Goal: Information Seeking & Learning: Compare options

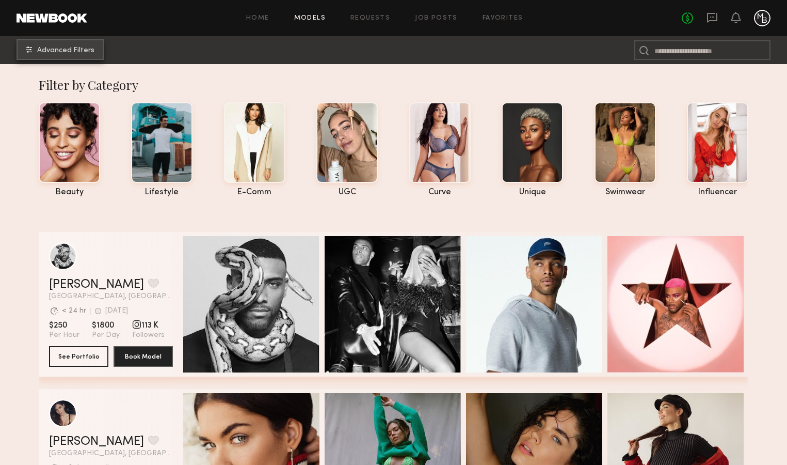
click at [74, 52] on span "Advanced Filters" at bounding box center [65, 50] width 57 height 7
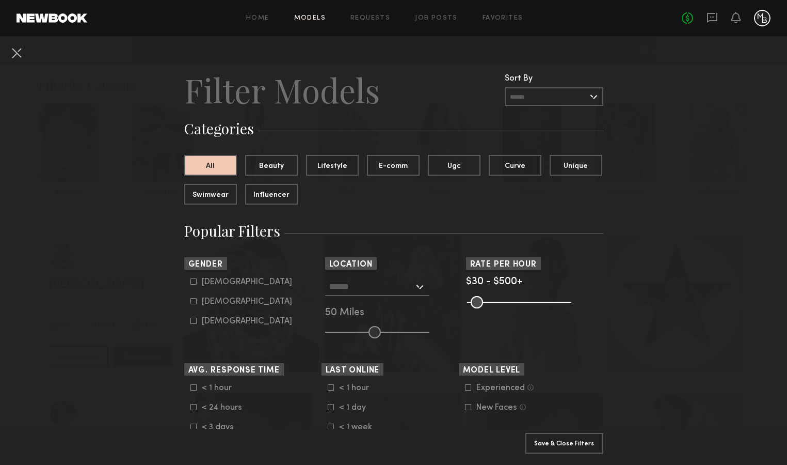
click at [198, 301] on label "Female" at bounding box center [241, 301] width 102 height 6
type input "**"
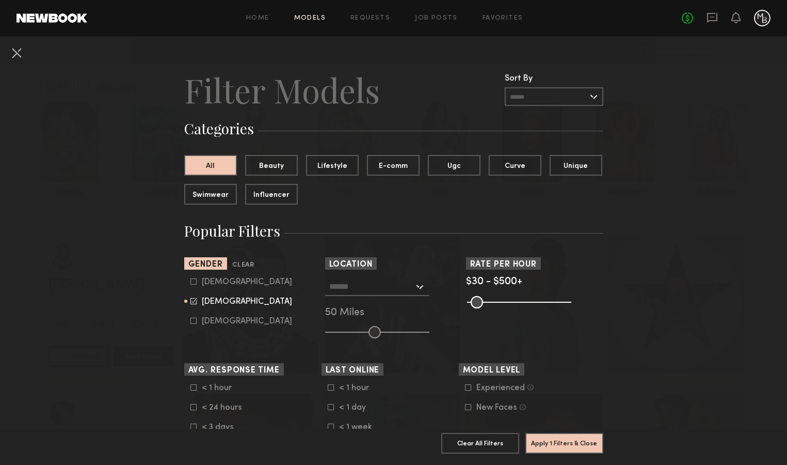
click at [402, 292] on input "text" at bounding box center [371, 286] width 85 height 18
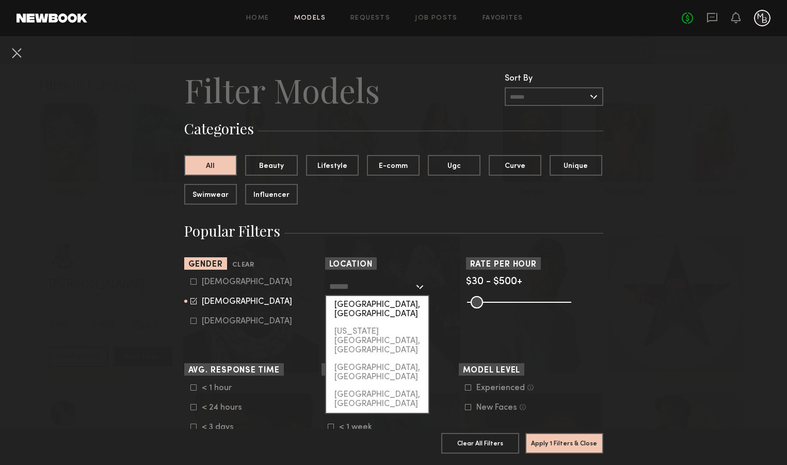
click at [398, 305] on div "[GEOGRAPHIC_DATA], [GEOGRAPHIC_DATA]" at bounding box center [377, 309] width 102 height 27
type input "**********"
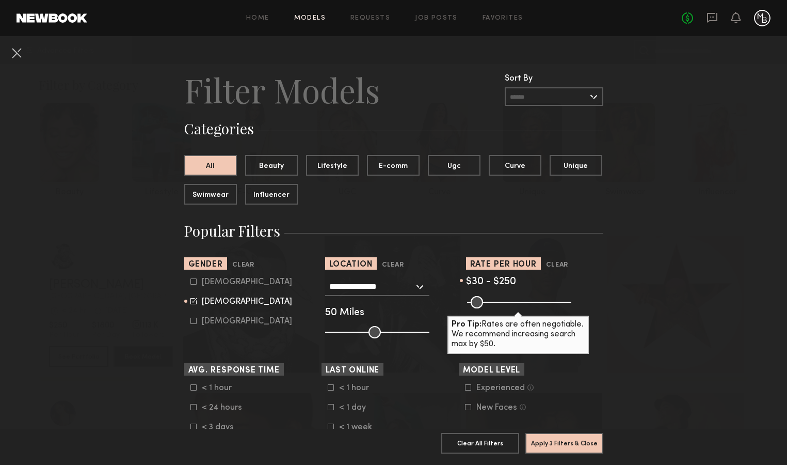
drag, startPoint x: 564, startPoint y: 302, endPoint x: 516, endPoint y: 302, distance: 48.0
type input "***"
click at [516, 302] on input "range" at bounding box center [519, 302] width 104 height 12
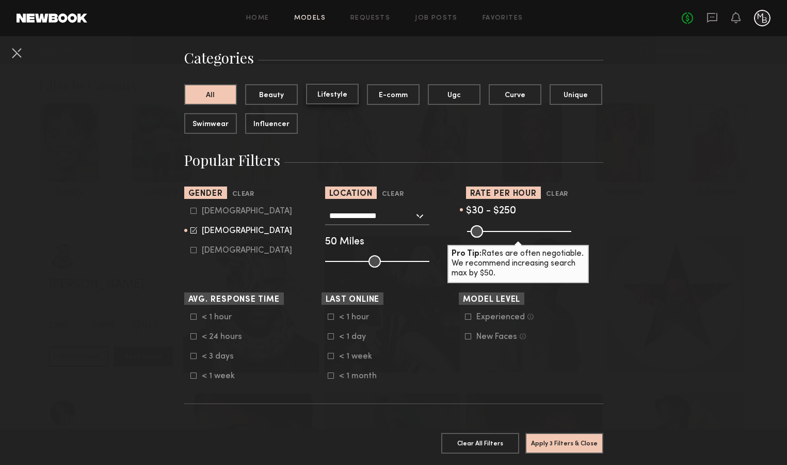
scroll to position [72, 0]
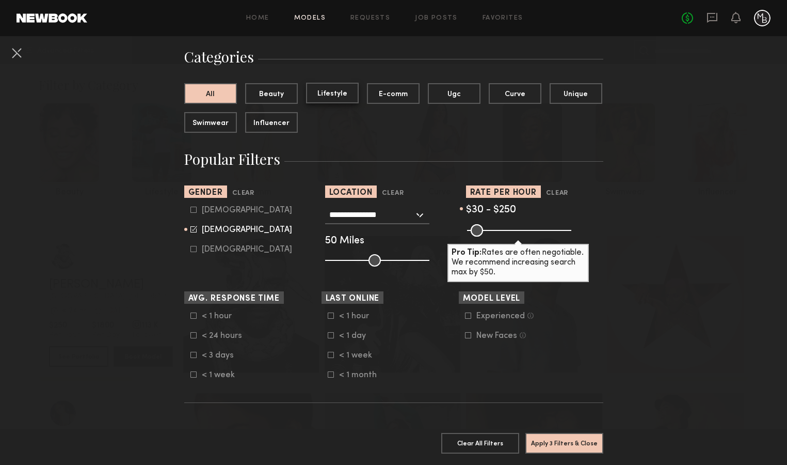
click at [330, 98] on button "Lifestyle" at bounding box center [332, 93] width 53 height 21
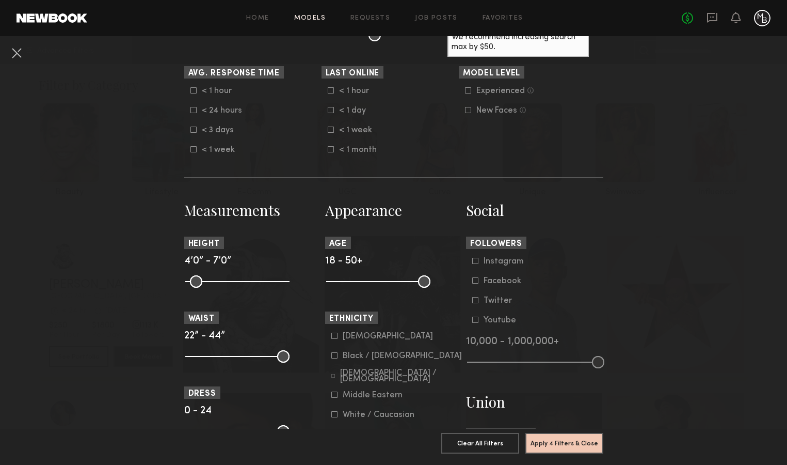
scroll to position [300, 0]
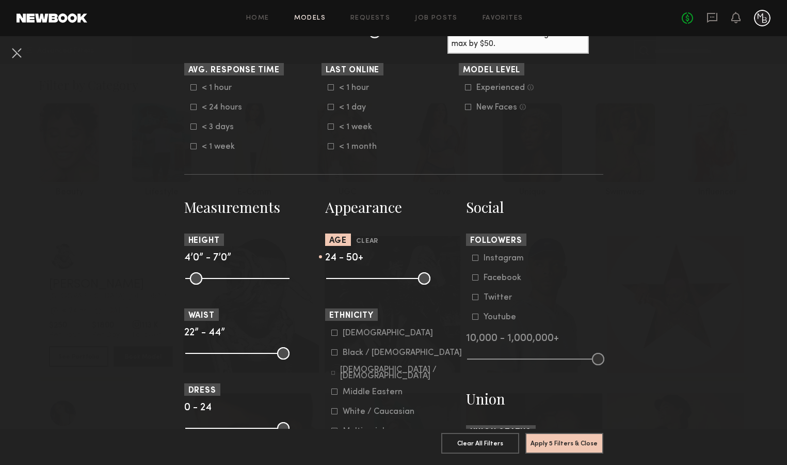
drag, startPoint x: 335, startPoint y: 280, endPoint x: 349, endPoint y: 277, distance: 14.7
type input "**"
click at [349, 277] on input "range" at bounding box center [378, 278] width 104 height 12
drag, startPoint x: 423, startPoint y: 278, endPoint x: 395, endPoint y: 279, distance: 27.9
type input "**"
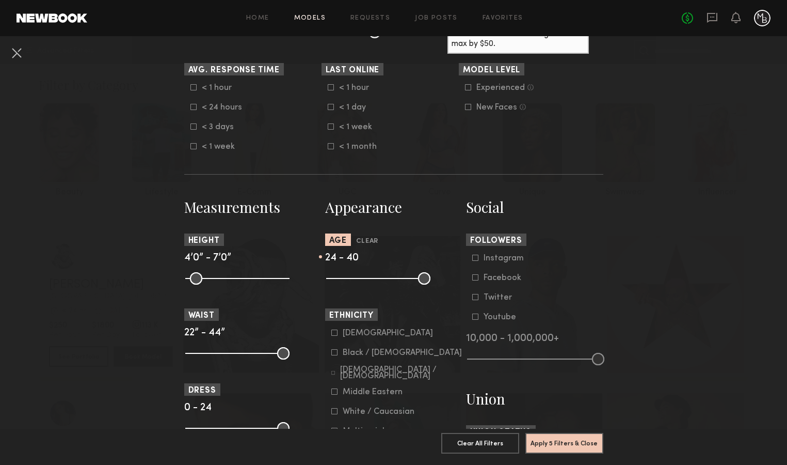
click at [395, 279] on input "range" at bounding box center [378, 278] width 104 height 12
click at [613, 276] on nb-browse-filters "**********" at bounding box center [393, 302] width 787 height 1132
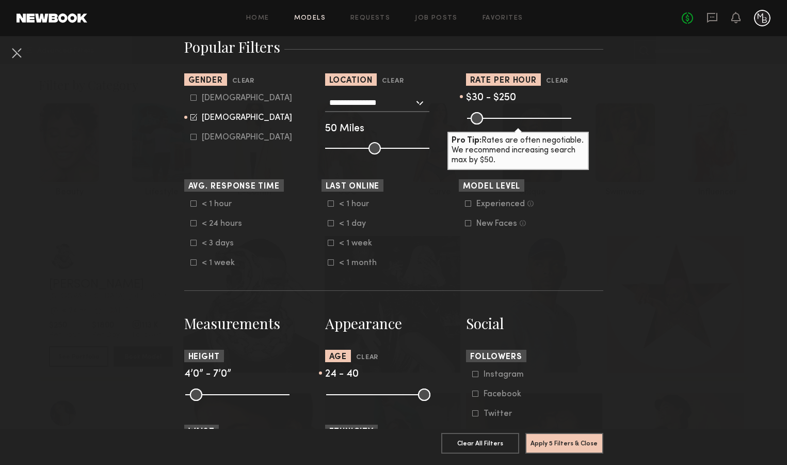
scroll to position [121, 0]
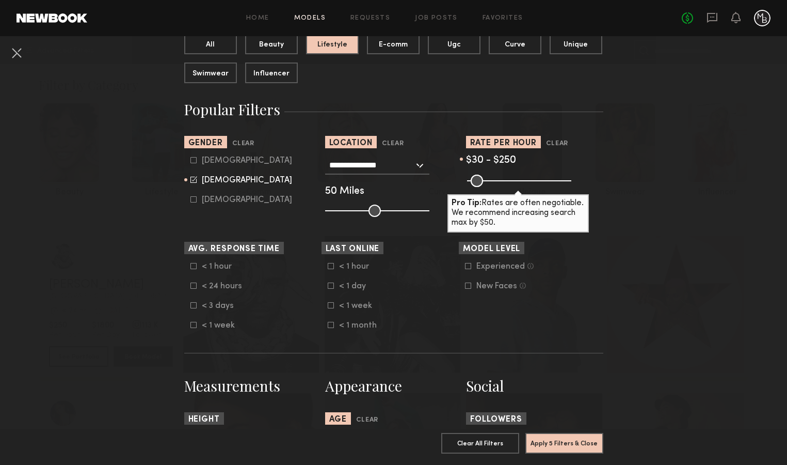
click at [468, 266] on icon at bounding box center [468, 266] width 6 height 6
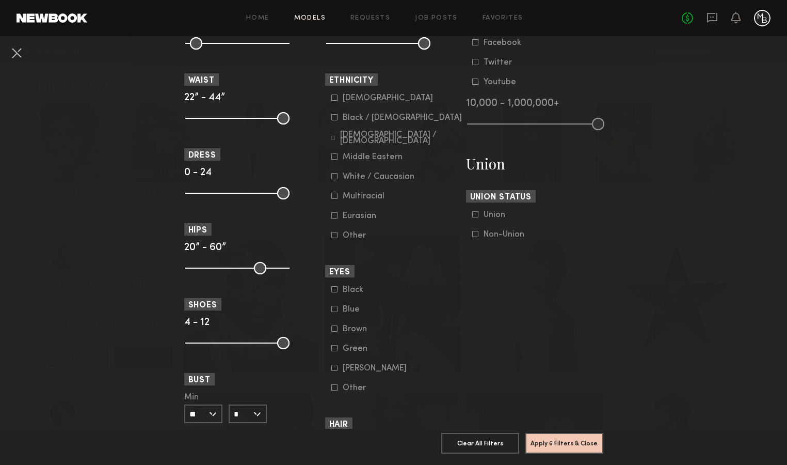
scroll to position [545, 0]
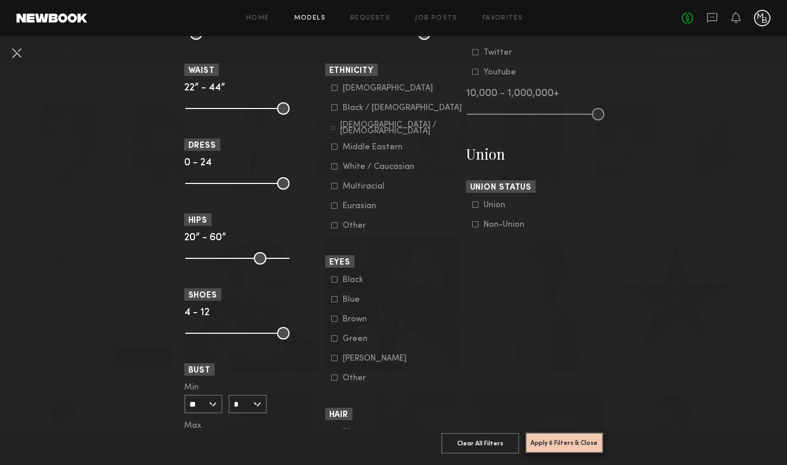
click at [564, 451] on button "Apply 6 Filters & Close" at bounding box center [564, 442] width 78 height 21
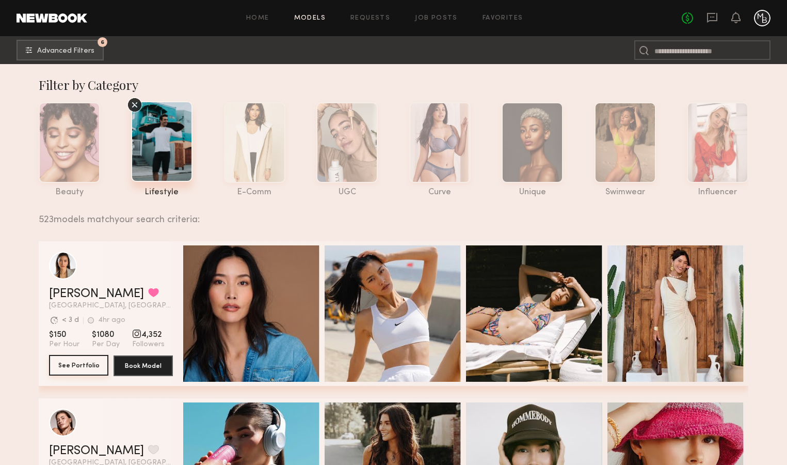
click at [70, 362] on button "See Portfolio" at bounding box center [78, 365] width 59 height 21
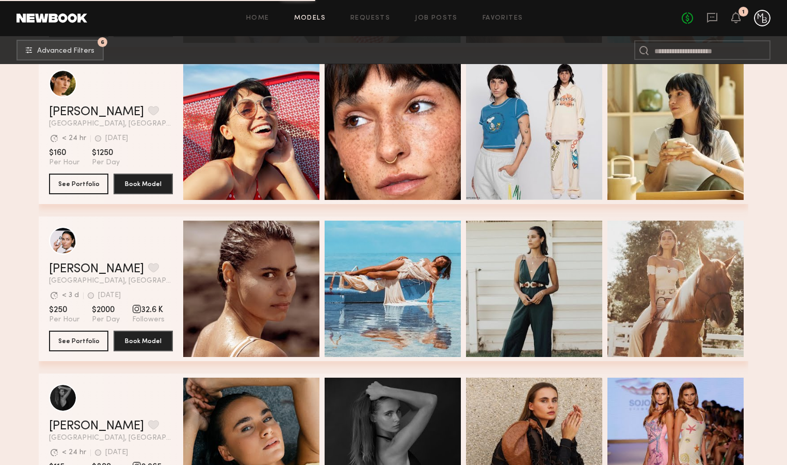
scroll to position [1595, 0]
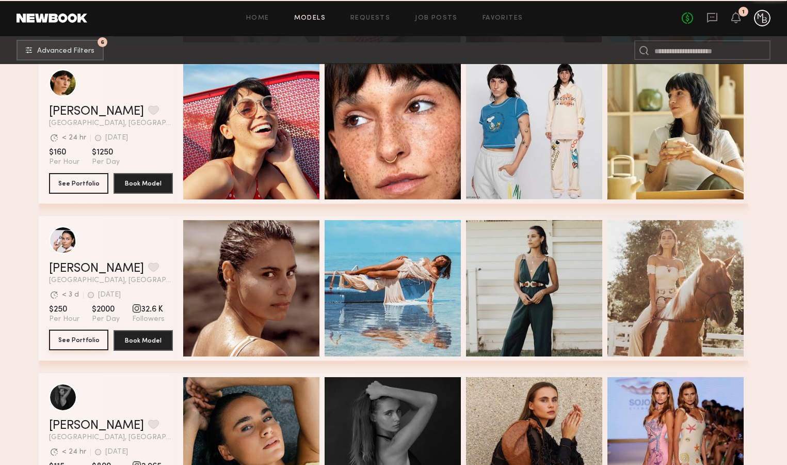
click at [83, 342] on button "See Portfolio" at bounding box center [78, 339] width 59 height 21
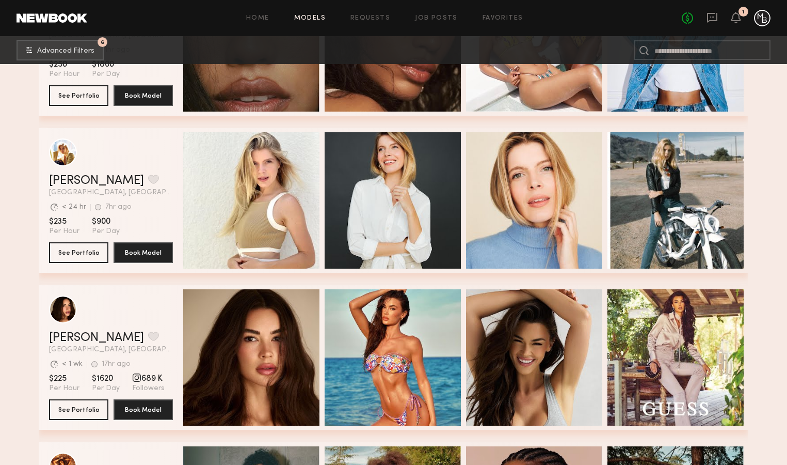
scroll to position [2160, 0]
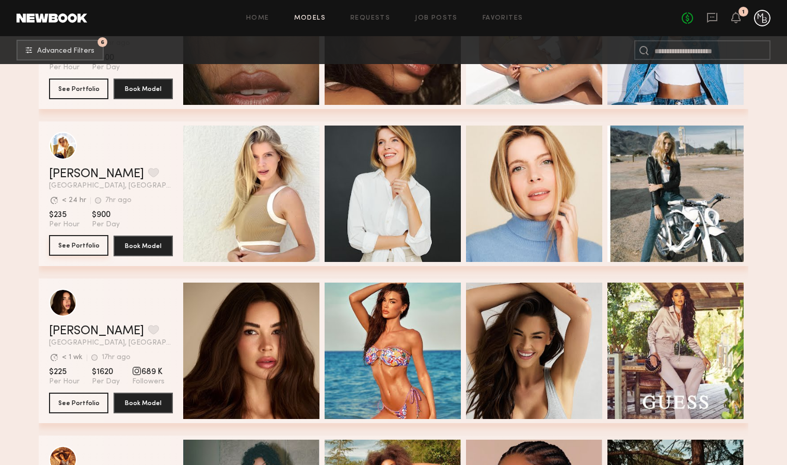
click at [82, 244] on button "See Portfolio" at bounding box center [78, 245] width 59 height 21
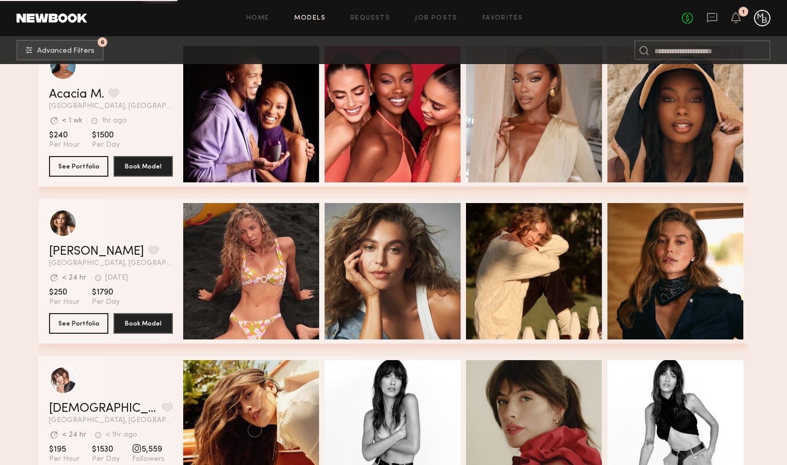
scroll to position [3181, 0]
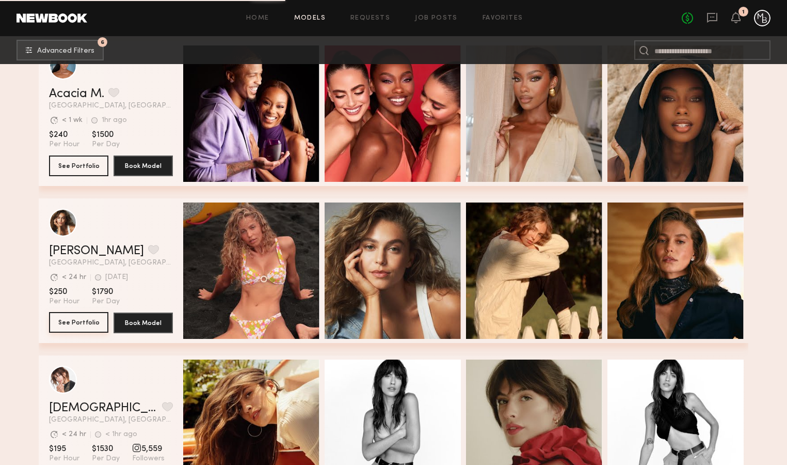
click at [82, 320] on button "See Portfolio" at bounding box center [78, 322] width 59 height 21
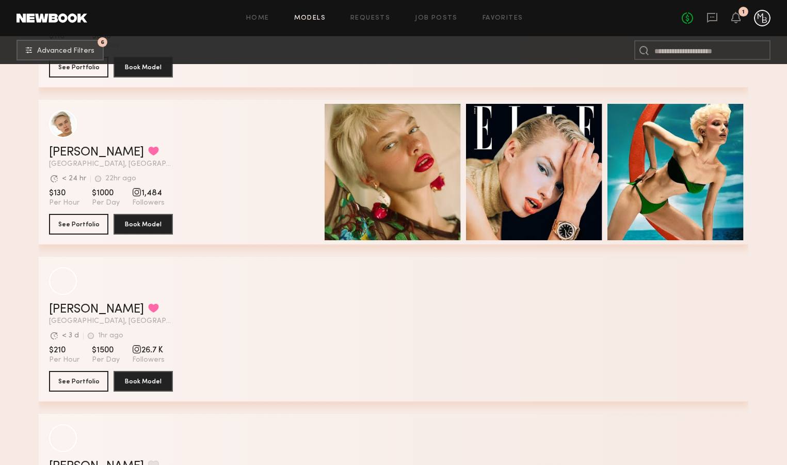
scroll to position [5697, 0]
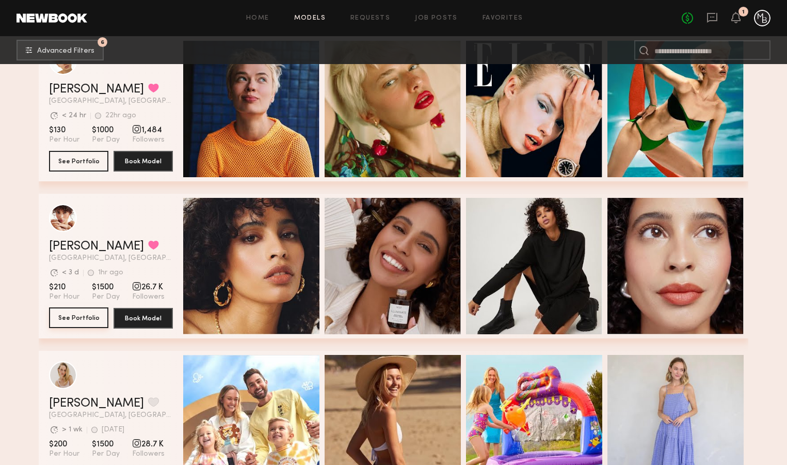
click at [85, 318] on button "See Portfolio" at bounding box center [78, 317] width 59 height 21
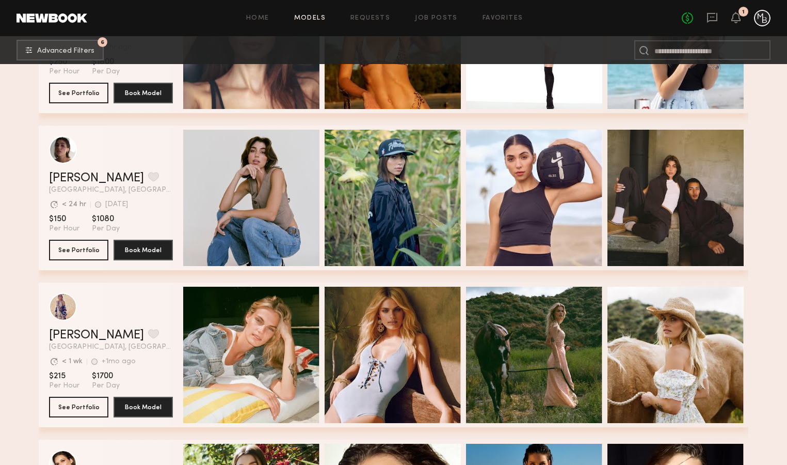
scroll to position [7495, 0]
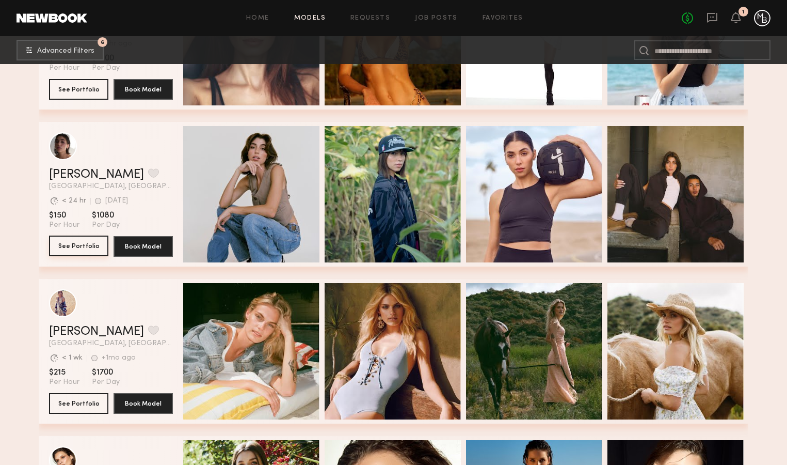
click at [87, 246] on button "See Portfolio" at bounding box center [78, 245] width 59 height 21
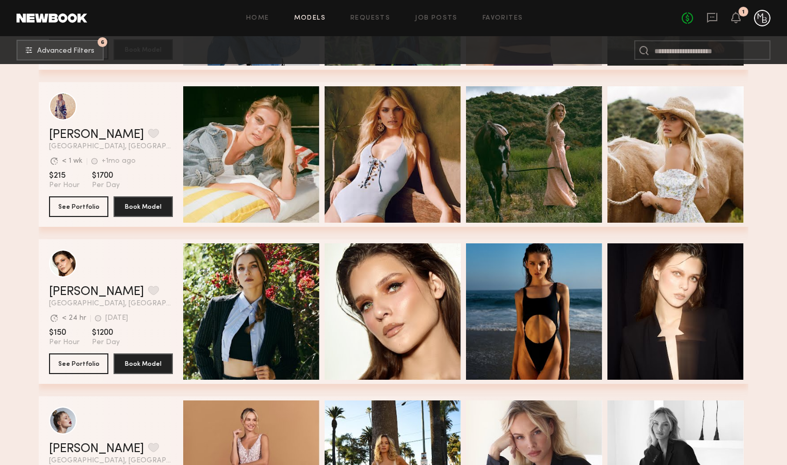
scroll to position [7700, 0]
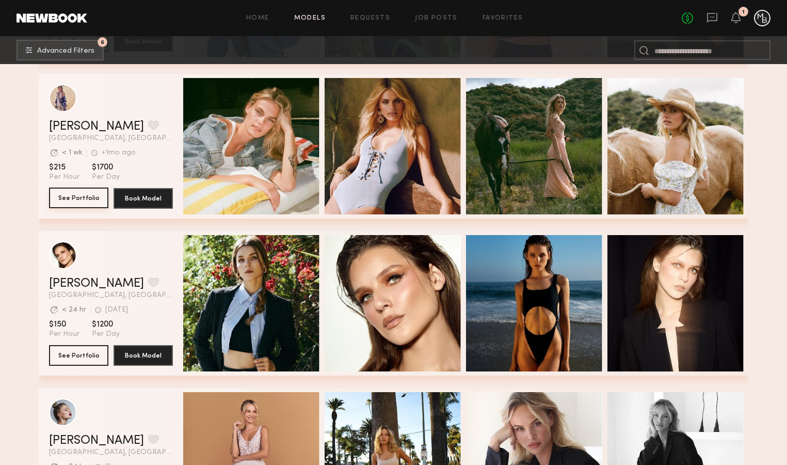
click at [81, 202] on button "See Portfolio" at bounding box center [78, 197] width 59 height 21
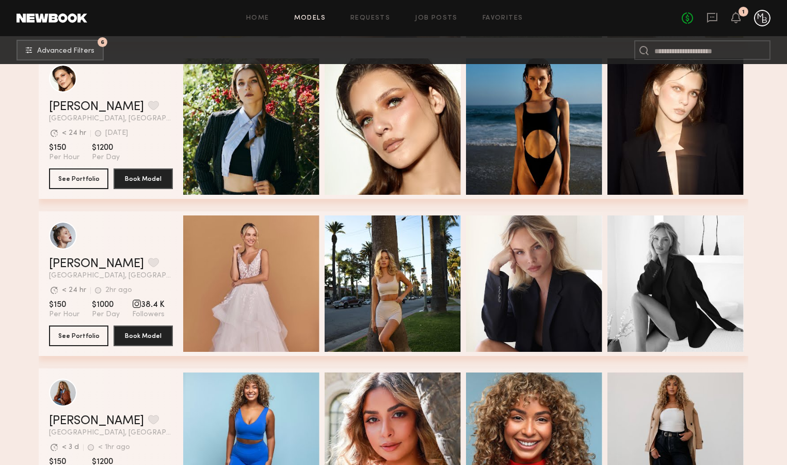
scroll to position [7886, 0]
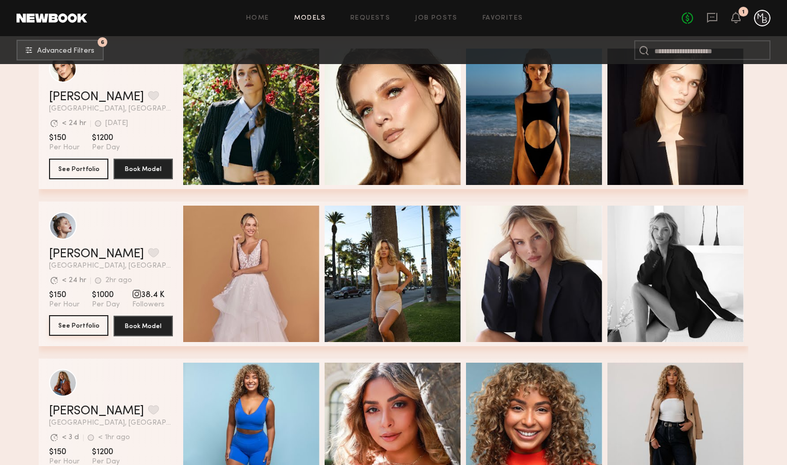
click at [76, 322] on button "See Portfolio" at bounding box center [78, 325] width 59 height 21
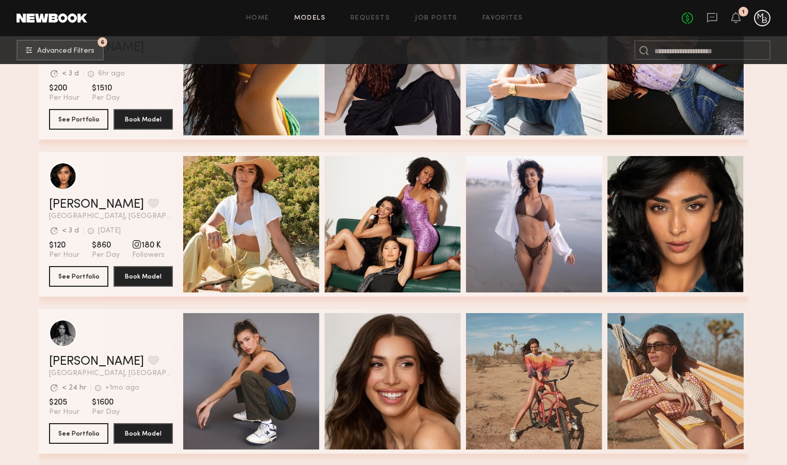
scroll to position [9980, 0]
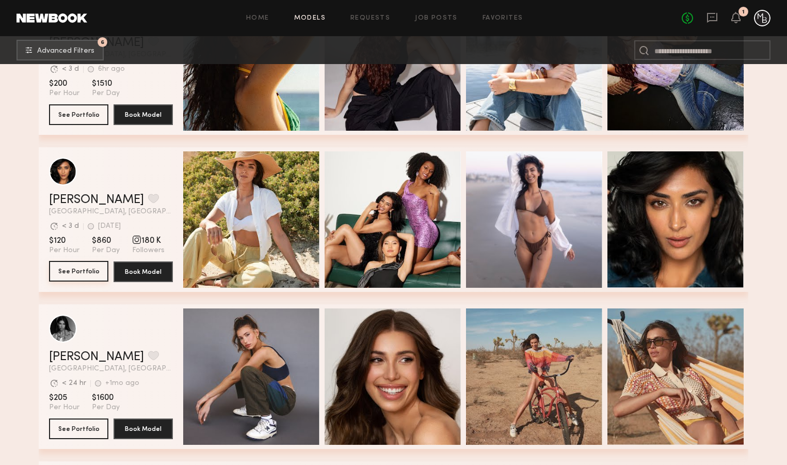
click at [81, 270] on button "See Portfolio" at bounding box center [78, 271] width 59 height 21
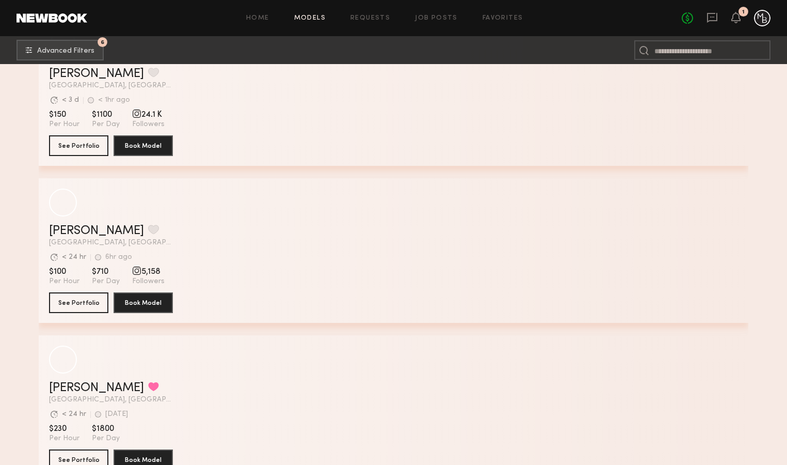
scroll to position [12624, 0]
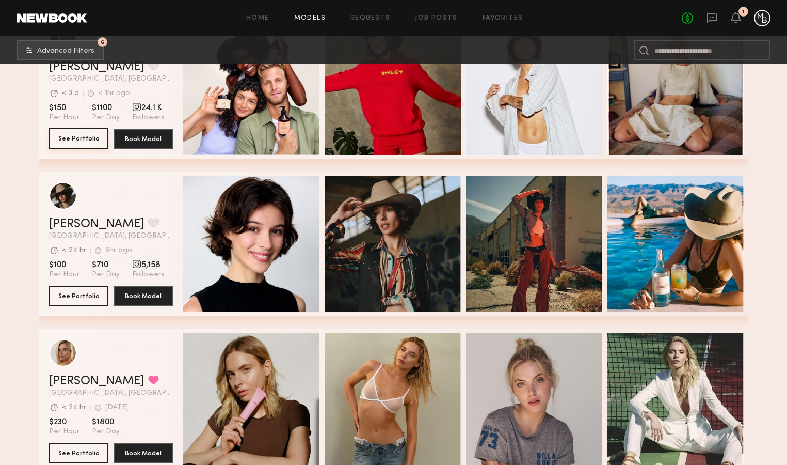
click at [81, 141] on button "See Portfolio" at bounding box center [78, 138] width 59 height 21
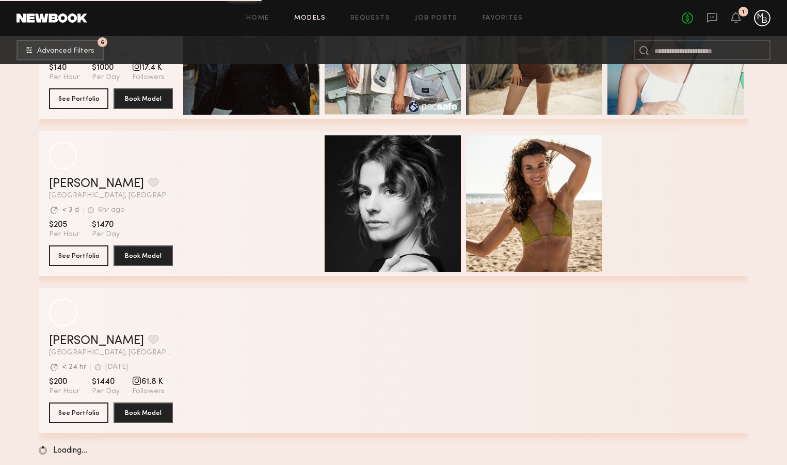
scroll to position [14868, 0]
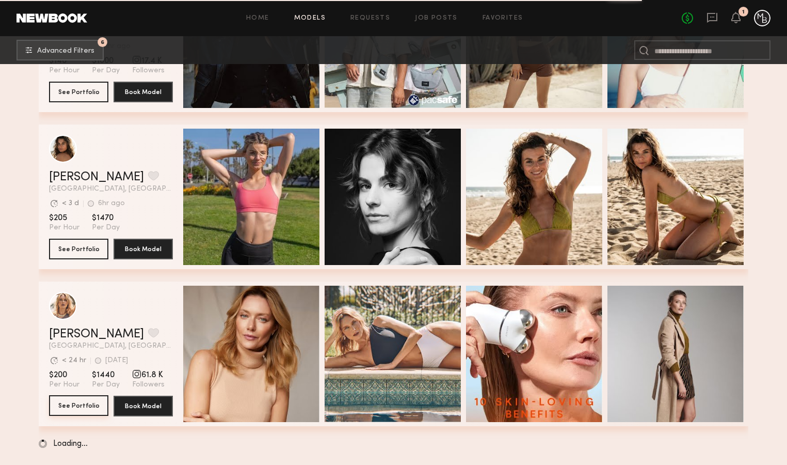
click at [64, 405] on button "See Portfolio" at bounding box center [78, 405] width 59 height 21
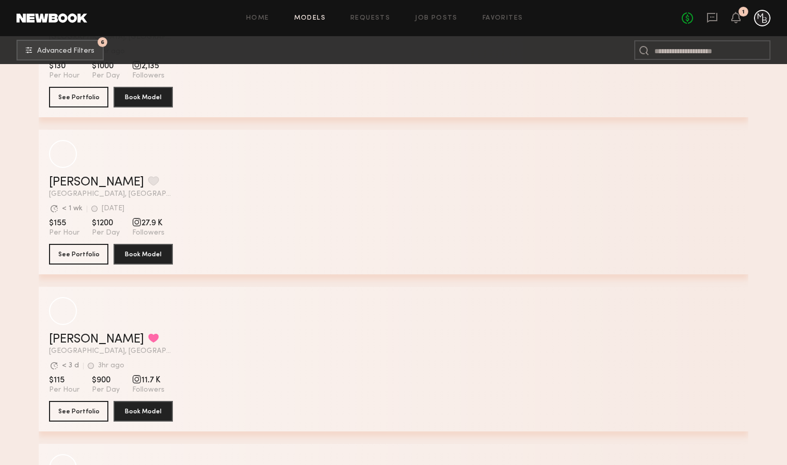
scroll to position [21140, 0]
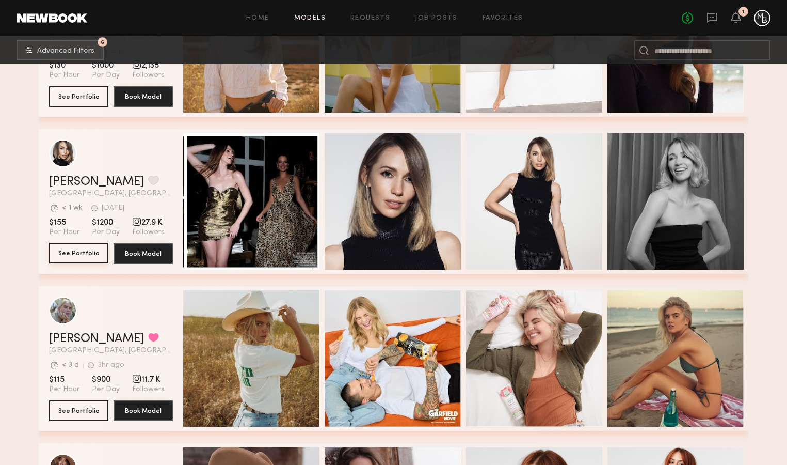
click at [73, 257] on button "See Portfolio" at bounding box center [78, 253] width 59 height 21
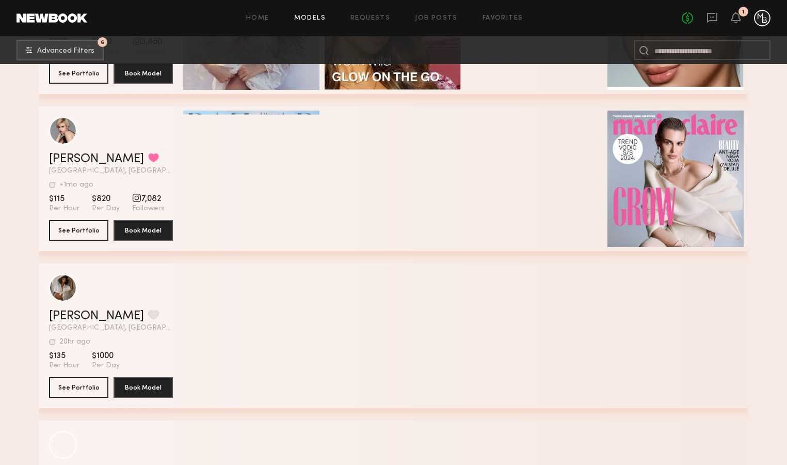
scroll to position [54602, 0]
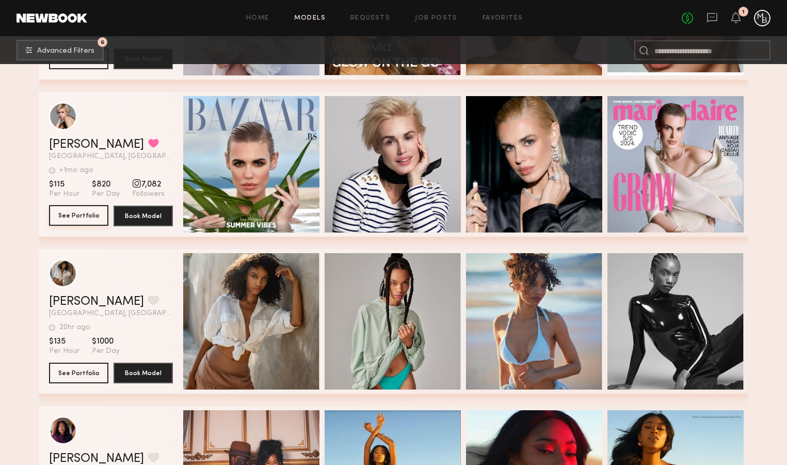
click at [80, 218] on button "See Portfolio" at bounding box center [78, 215] width 59 height 21
click at [709, 20] on icon at bounding box center [712, 18] width 10 height 10
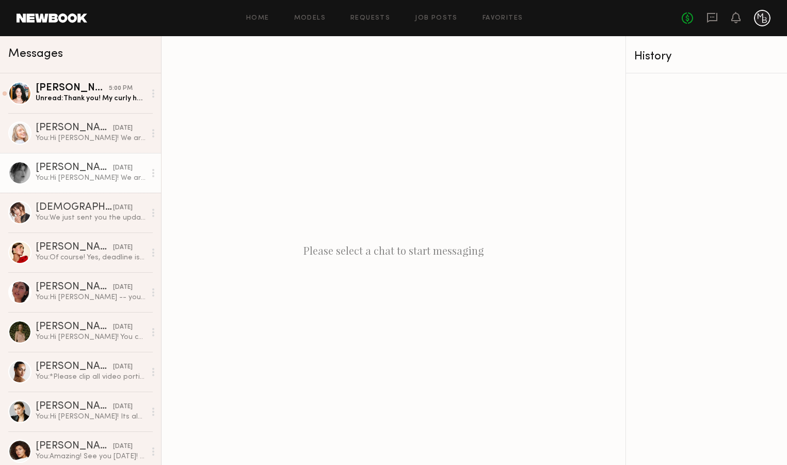
click at [94, 175] on div "You: Hi Brittany! We are MINA BAIE -- a modern day handbag company based in Los…" at bounding box center [91, 178] width 110 height 10
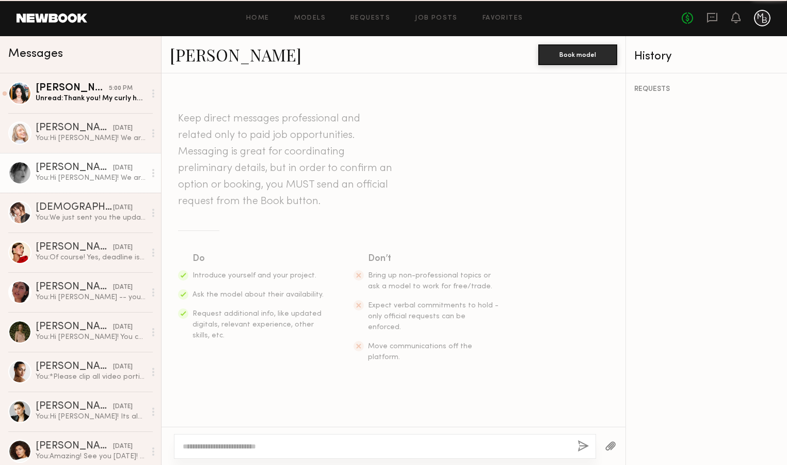
scroll to position [192, 0]
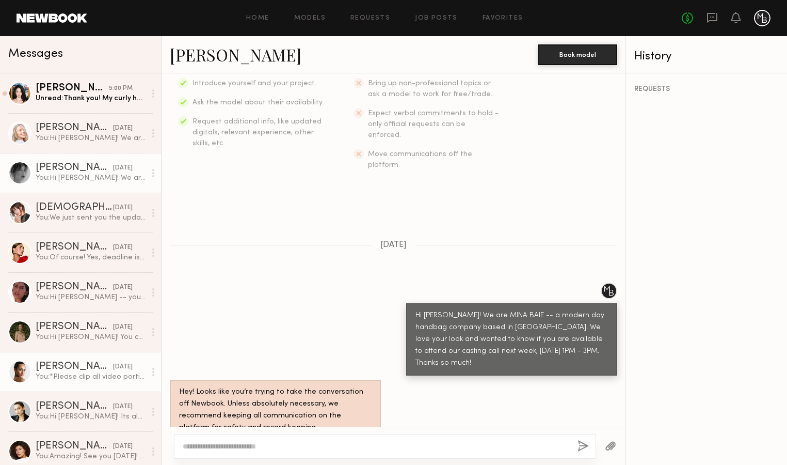
click at [101, 384] on link "Abby M. yesterday You: *Please clip all video portions together to submit 1 fin…" at bounding box center [80, 372] width 161 height 40
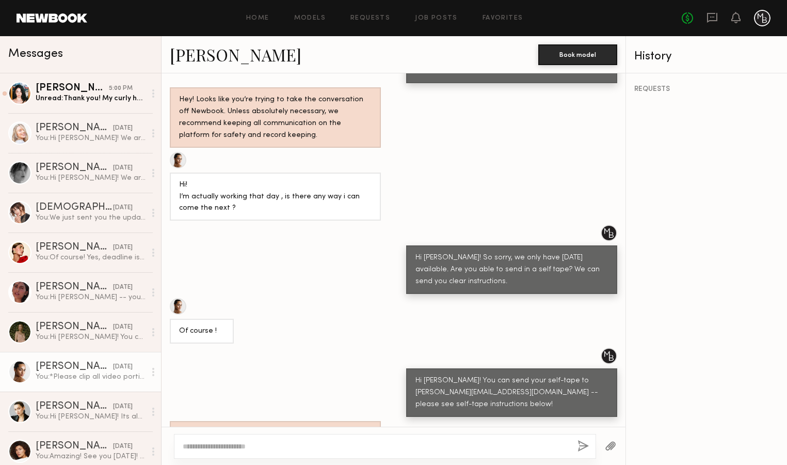
scroll to position [485, 0]
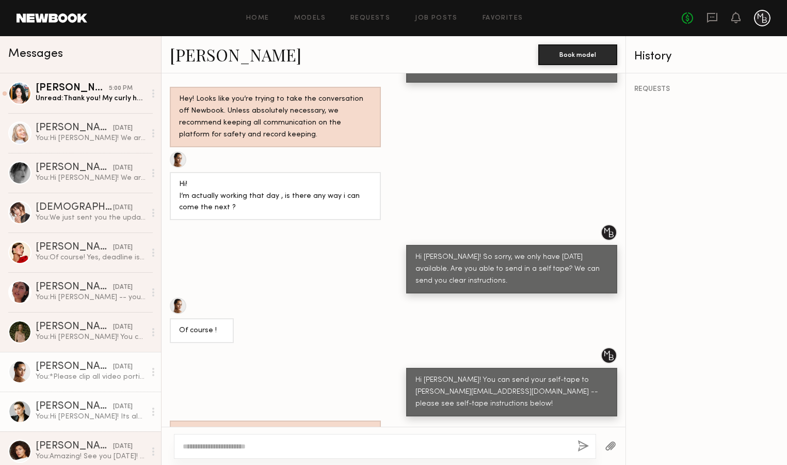
click at [108, 414] on div "You: Hi Yuliia! Its always a pleasure -- thank you so much. We will be sure to …" at bounding box center [91, 416] width 110 height 10
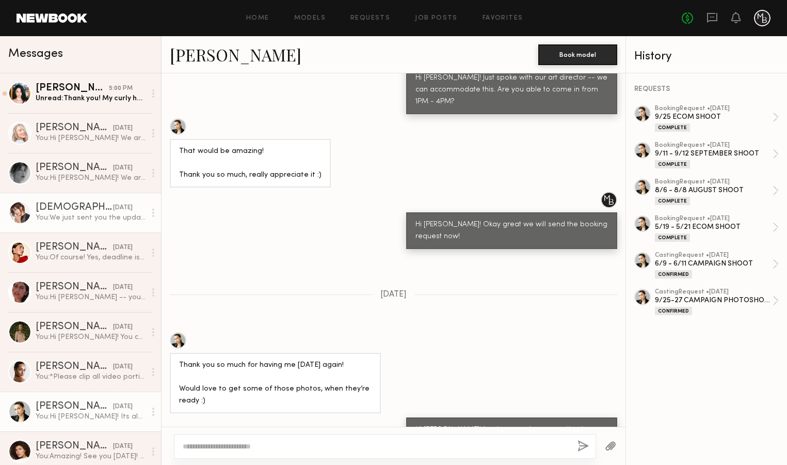
click at [85, 215] on div "You: We just sent you the updated casting call request -- if you can confirm, t…" at bounding box center [91, 218] width 110 height 10
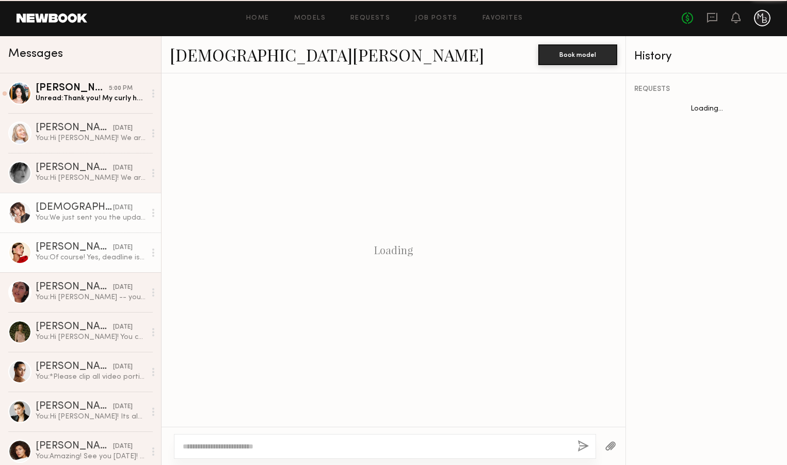
scroll to position [1123, 0]
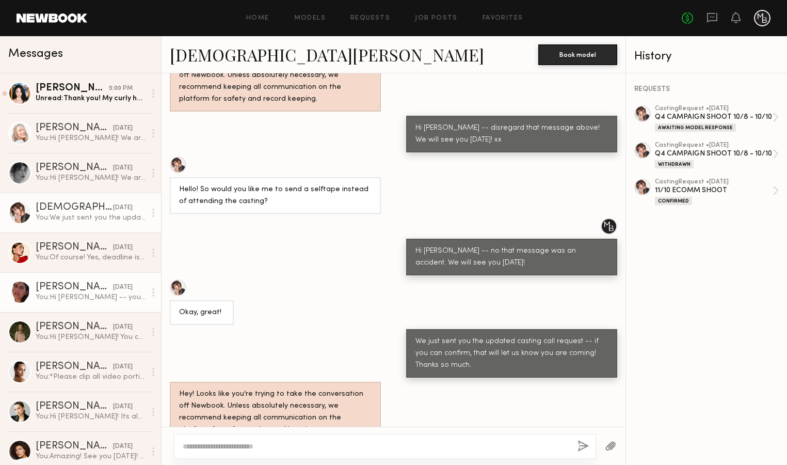
click at [87, 299] on div "You: Hi Tamiris -- you can send you self-tape to yazmin@minabaie.com. Please se…" at bounding box center [91, 297] width 110 height 10
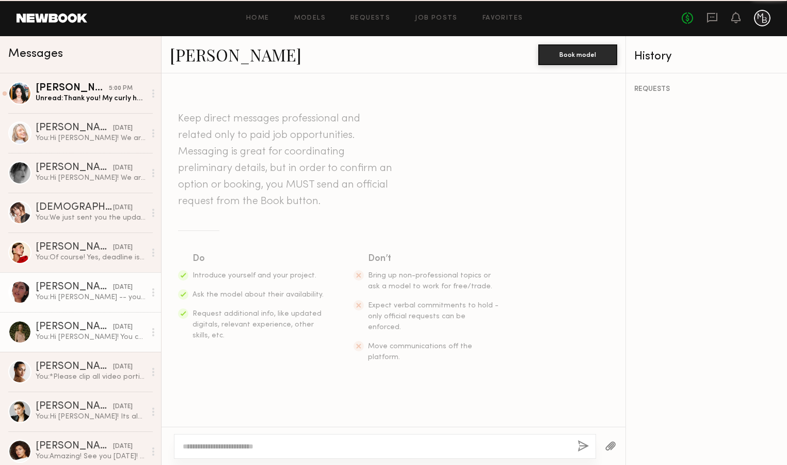
scroll to position [834, 0]
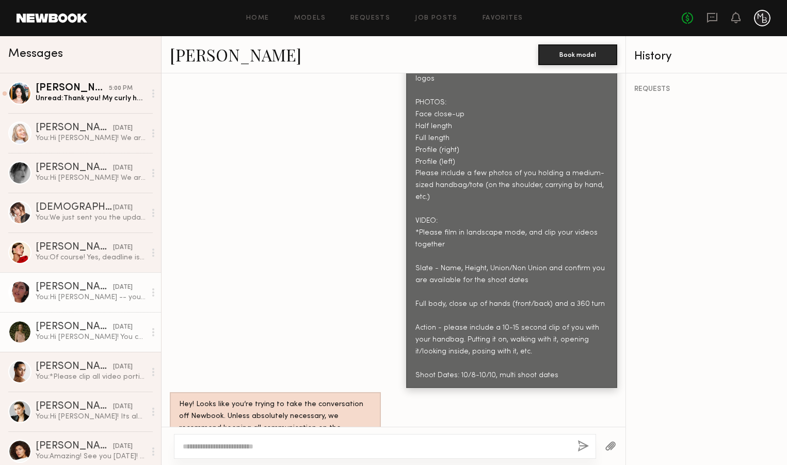
click at [86, 337] on div "You: Hi Ceara! You can send your self-tape to yazmin@minabaie.com -- please see…" at bounding box center [91, 337] width 110 height 10
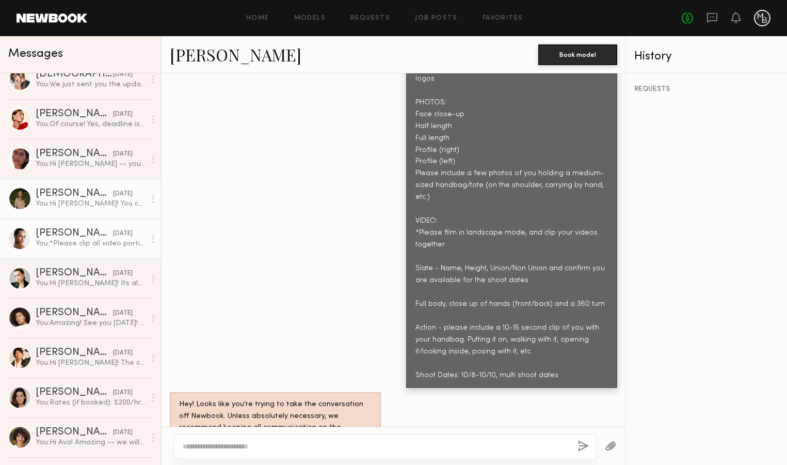
scroll to position [134, 0]
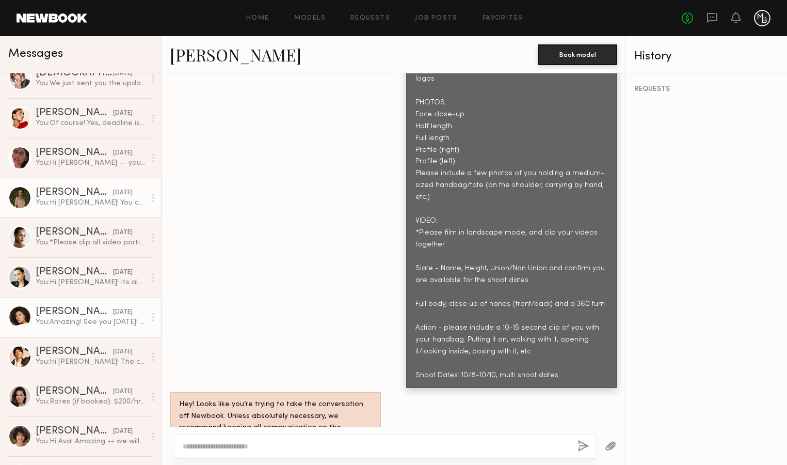
click at [91, 325] on div "You: Amazing! See you monday! xx" at bounding box center [91, 322] width 110 height 10
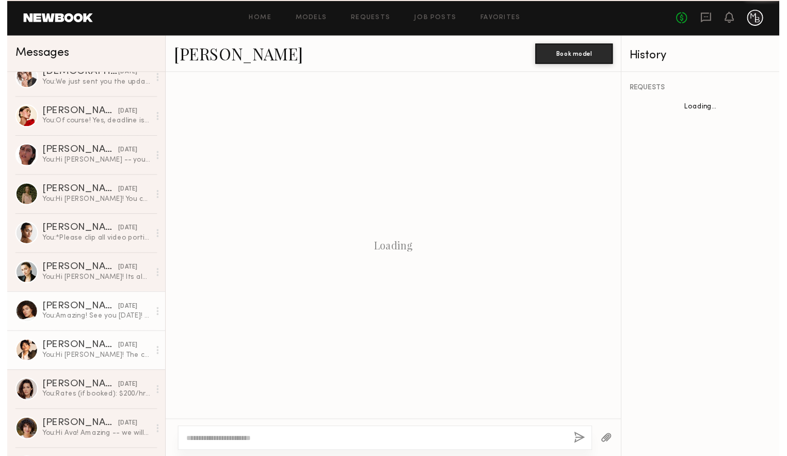
scroll to position [592, 0]
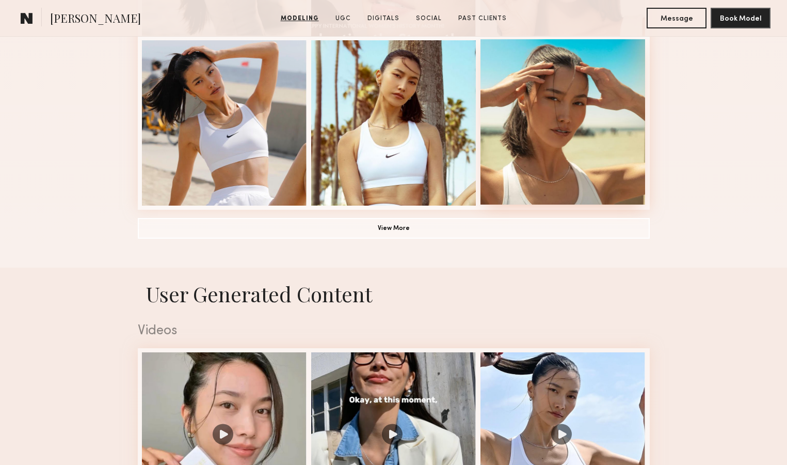
scroll to position [772, 0]
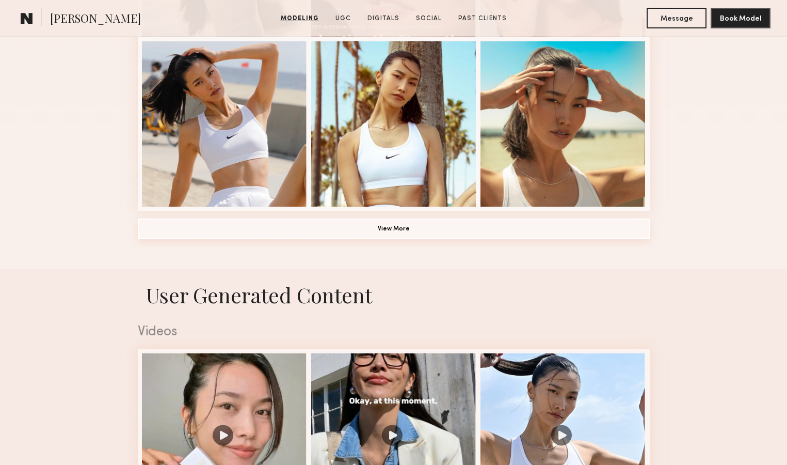
click at [399, 232] on button "View More" at bounding box center [394, 228] width 512 height 21
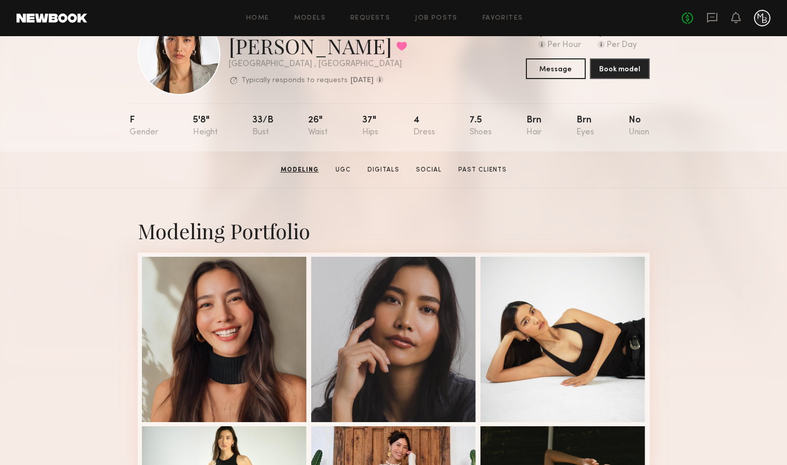
scroll to position [0, 0]
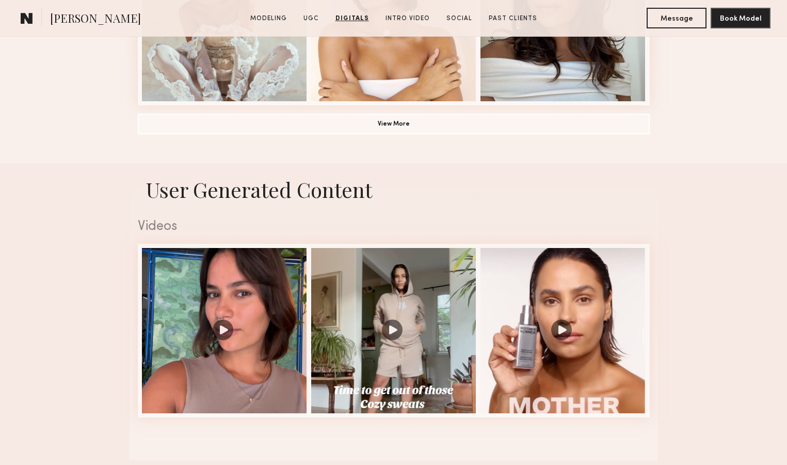
scroll to position [739, 0]
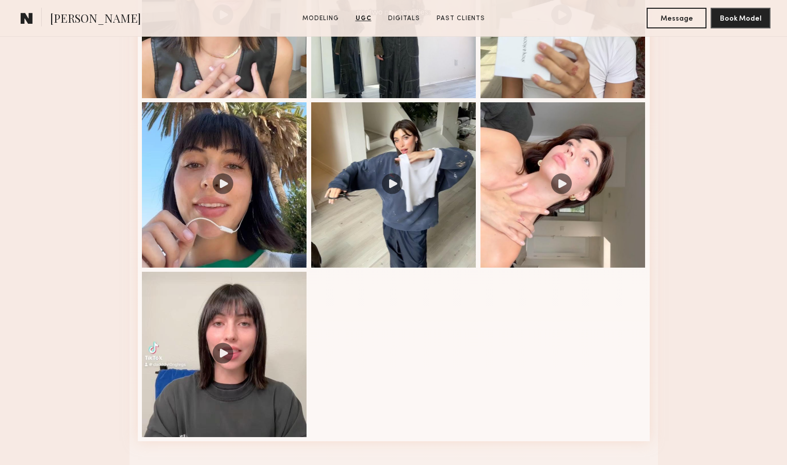
scroll to position [1352, 0]
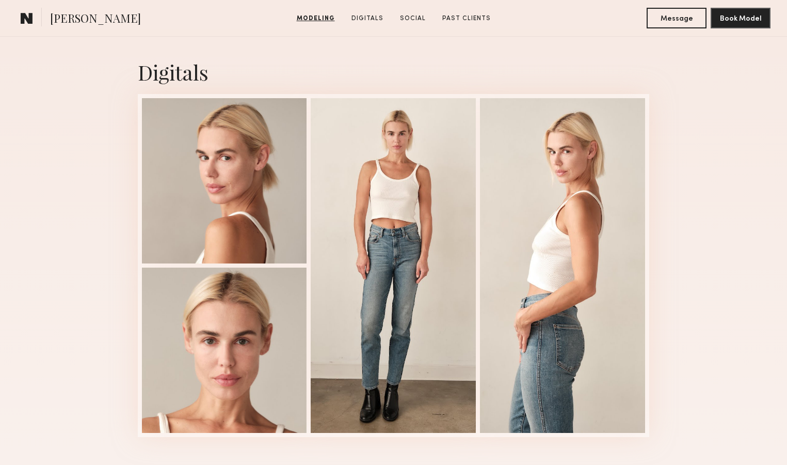
scroll to position [1008, 0]
